Goal: Find specific page/section: Find specific page/section

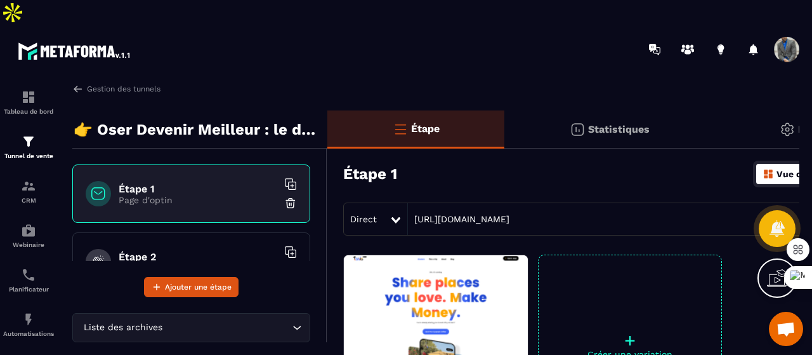
click at [174, 195] on p "Page d'optin" at bounding box center [198, 200] width 159 height 10
click at [147, 117] on p "👉 Oser Devenir Meilleur : le déclic pour dépasser vos limites" at bounding box center [196, 129] width 244 height 25
click at [81, 83] on img at bounding box center [77, 88] width 11 height 11
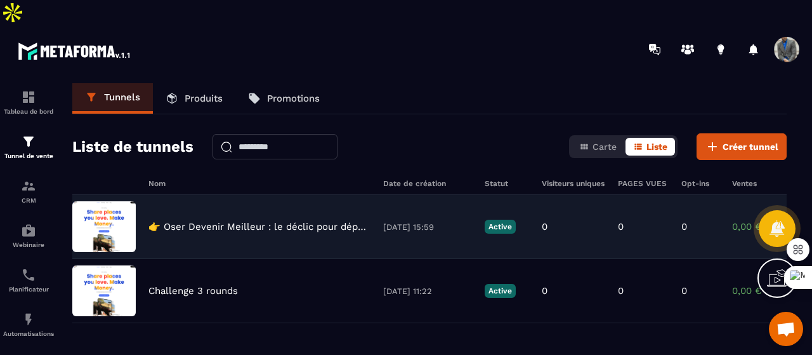
click at [247, 221] on p "👉 Oser Devenir Meilleur : le déclic pour dépasser vos limites" at bounding box center [259, 226] width 222 height 11
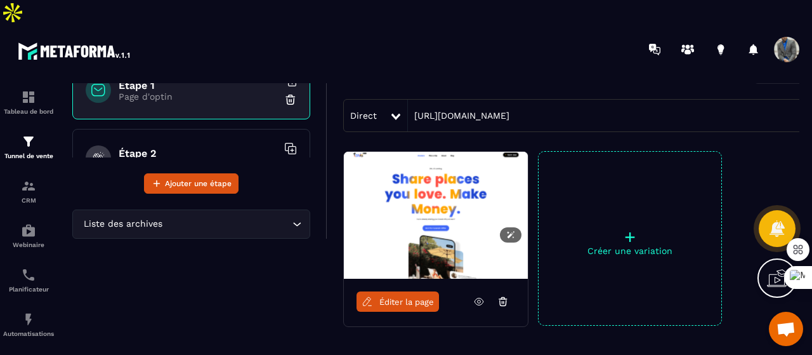
scroll to position [152, 0]
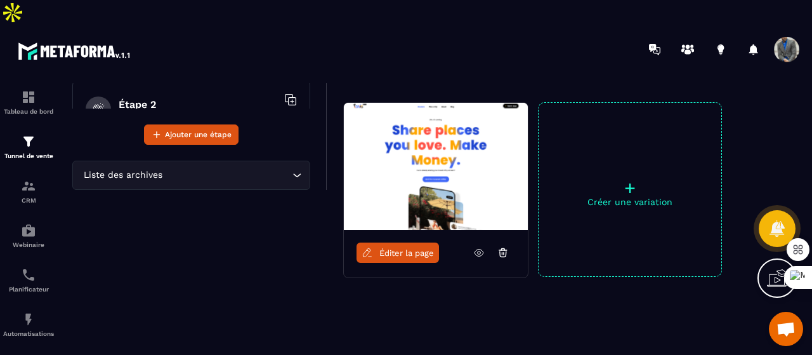
click at [384, 248] on span "Éditer la page" at bounding box center [406, 253] width 55 height 10
